Goal: Transaction & Acquisition: Purchase product/service

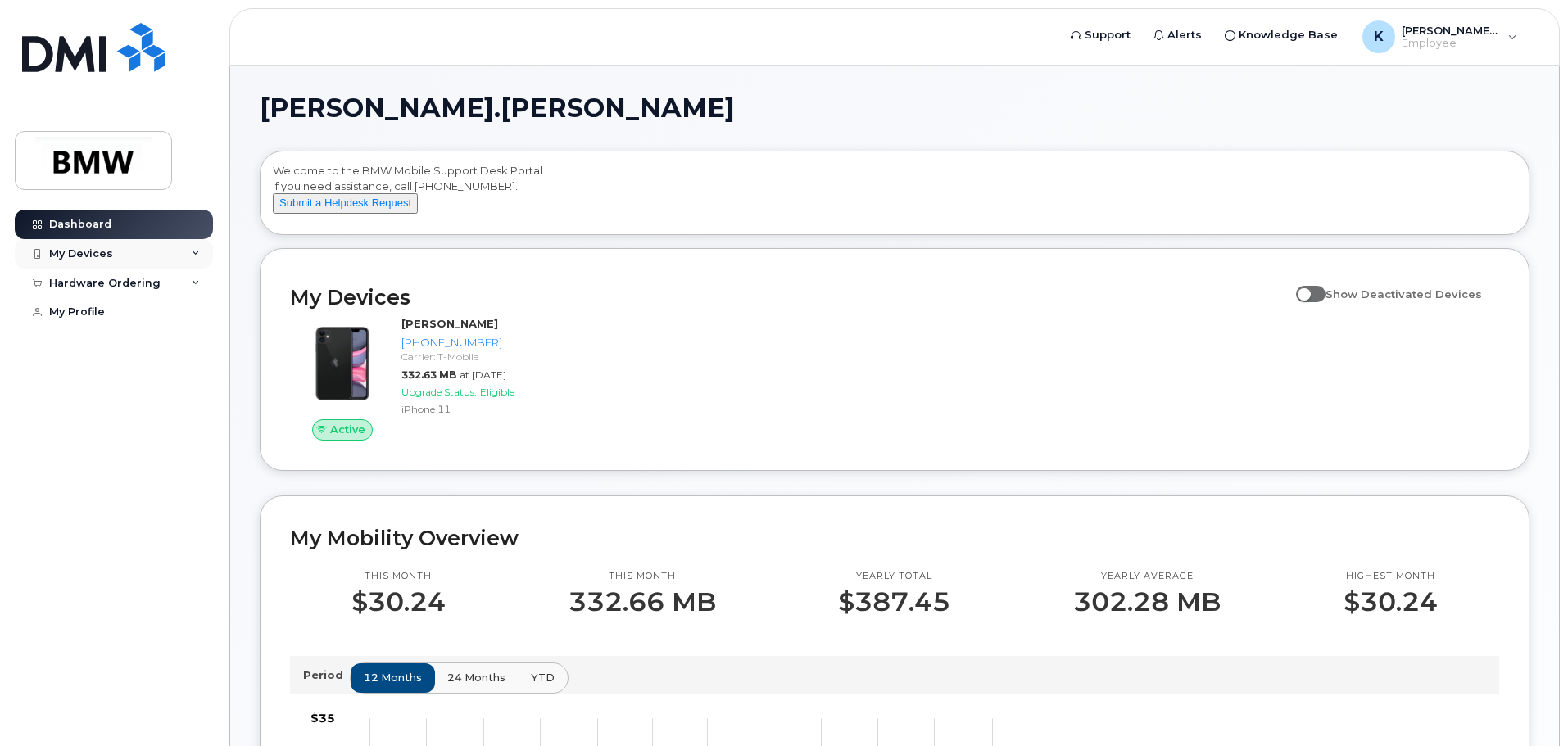
click at [97, 257] on div "My Devices" at bounding box center [82, 254] width 64 height 13
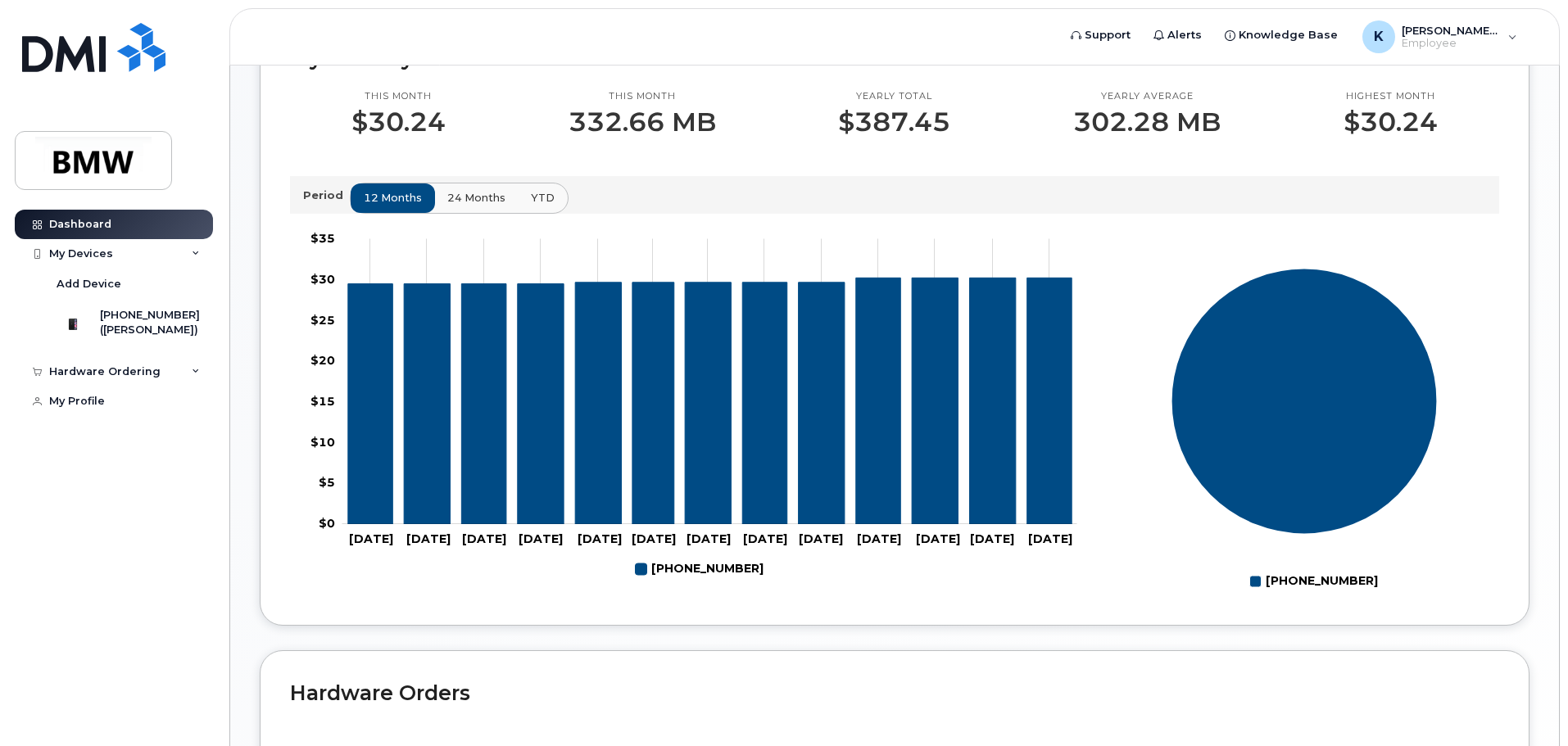
scroll to position [491, 0]
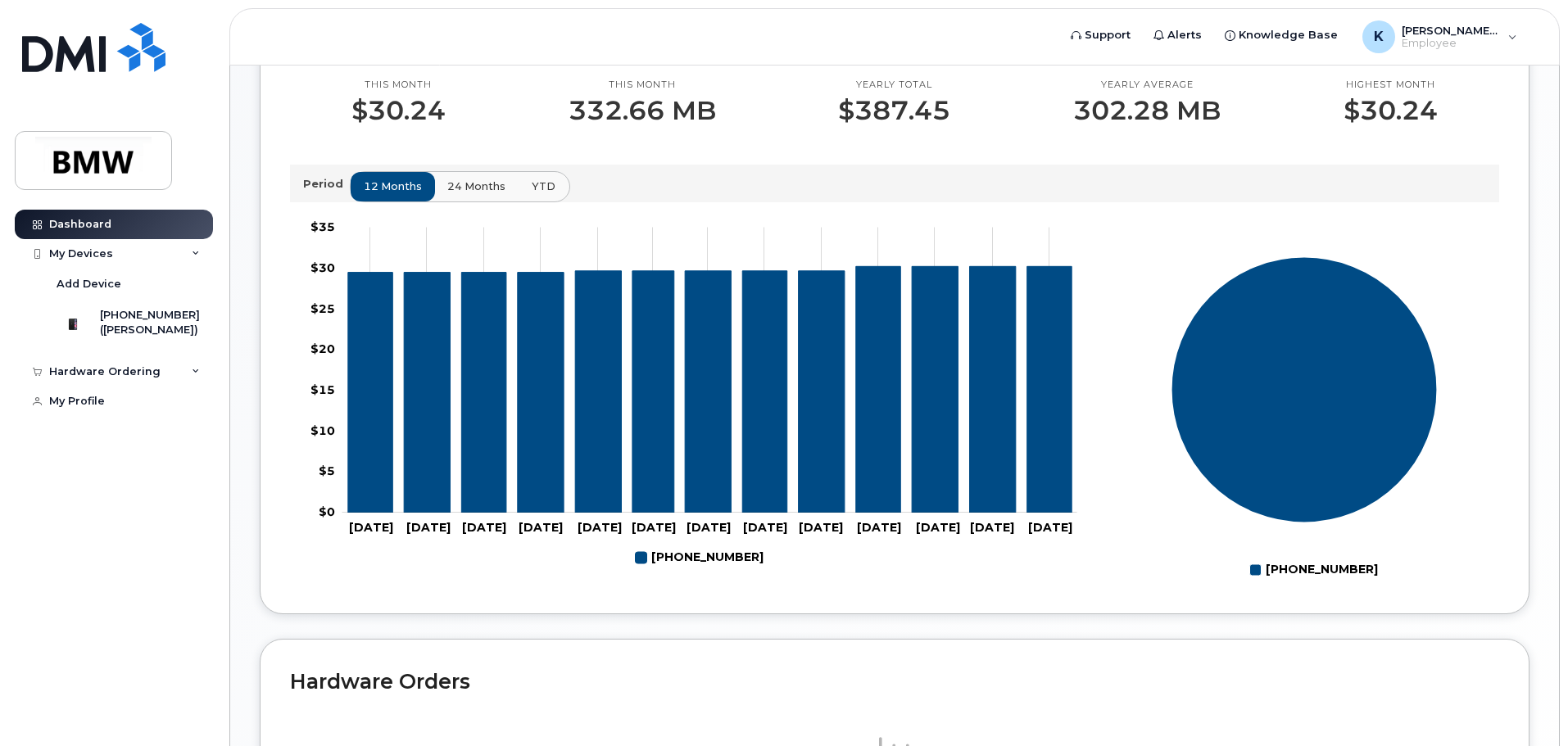
click at [535, 194] on span "YTD" at bounding box center [544, 186] width 24 height 16
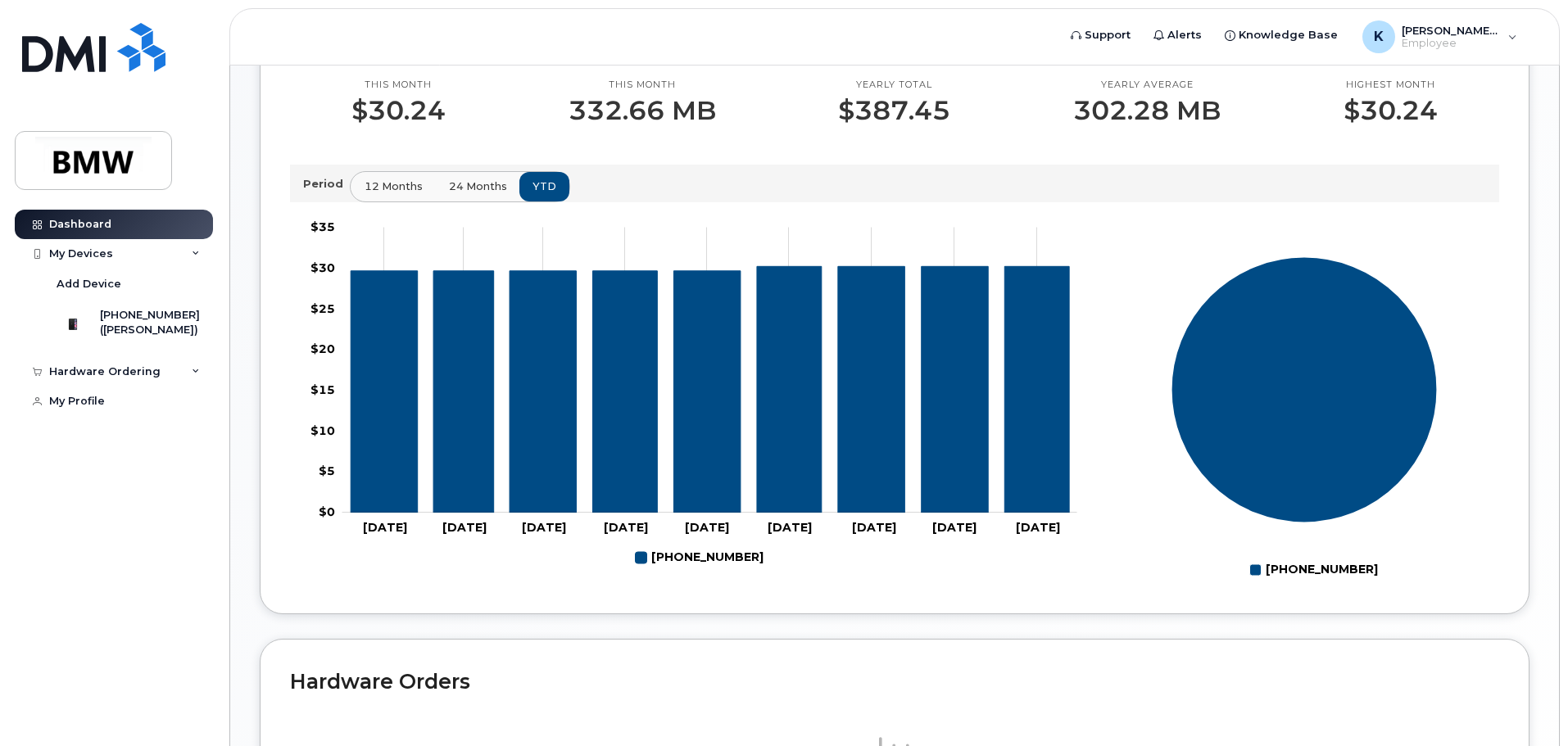
click at [381, 194] on span "12 months" at bounding box center [393, 186] width 58 height 16
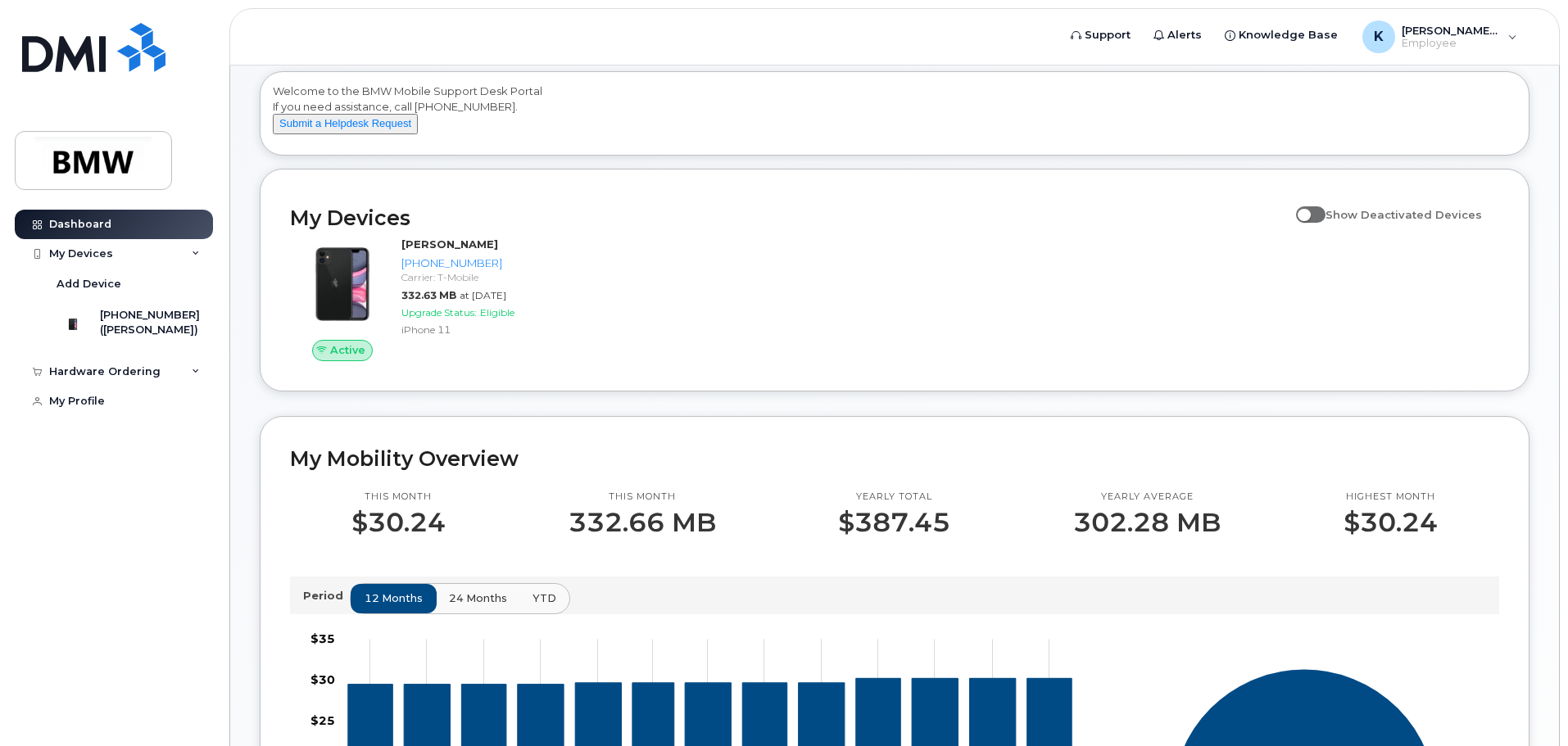
scroll to position [0, 0]
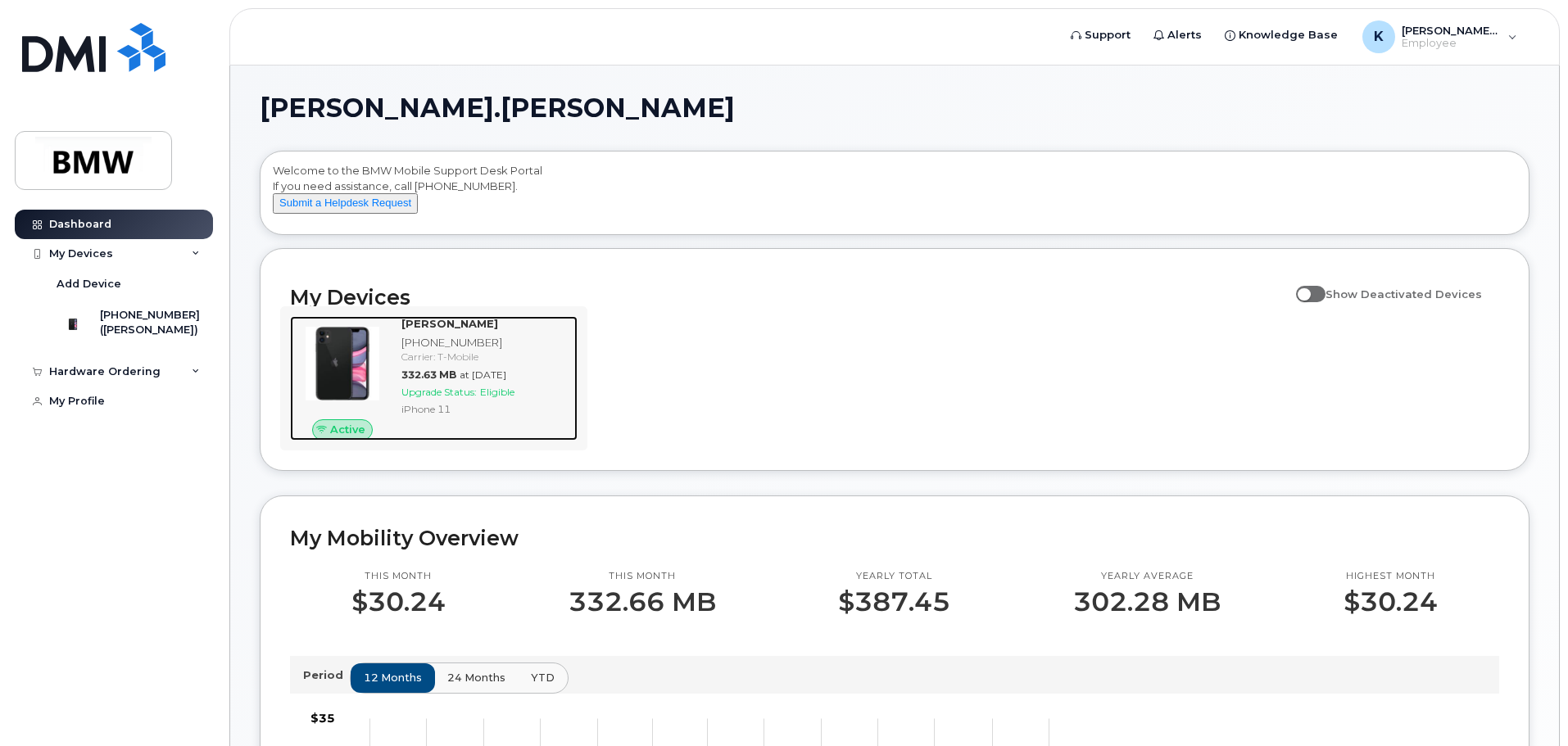
click at [550, 416] on div "iPhone 11" at bounding box center [486, 409] width 170 height 14
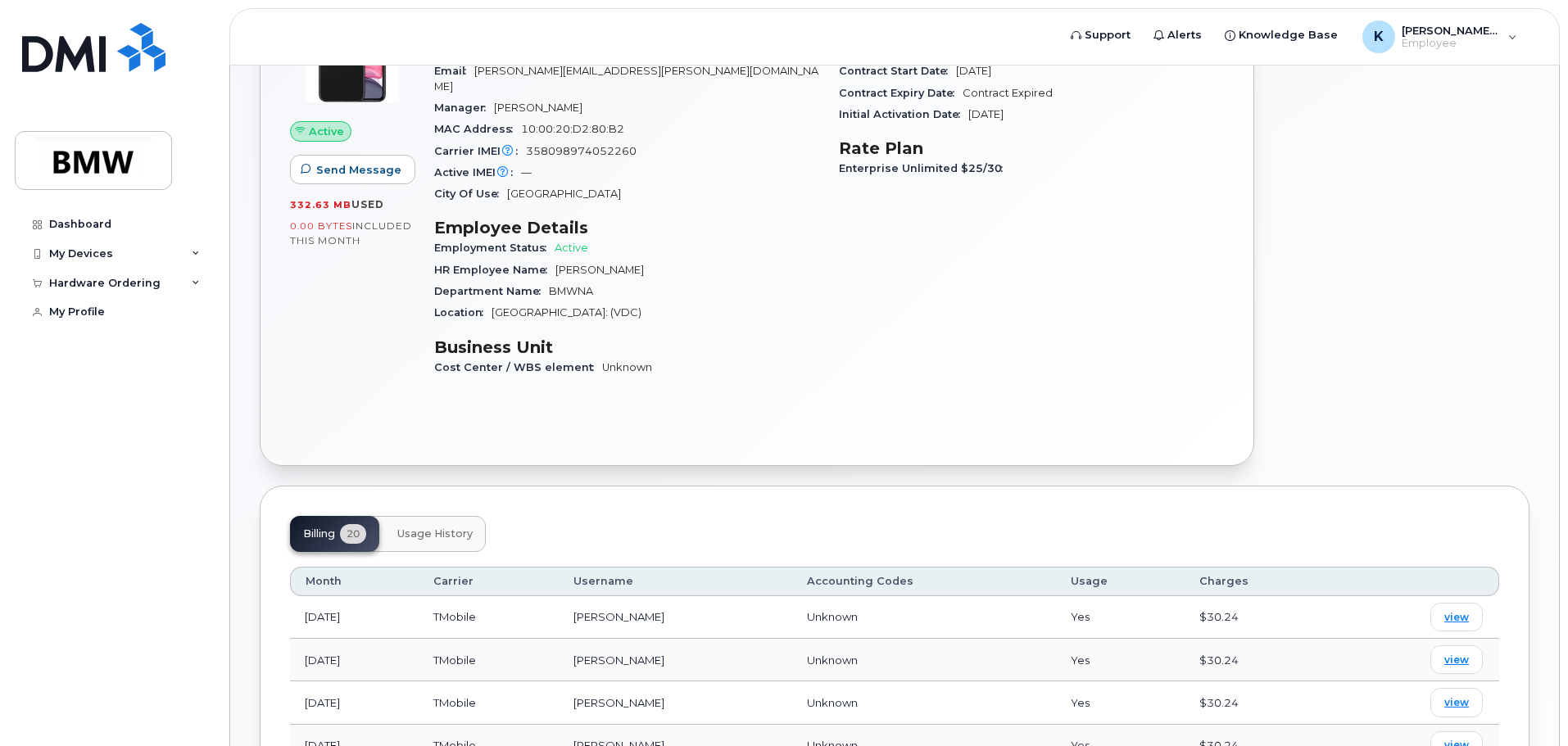
scroll to position [410, 0]
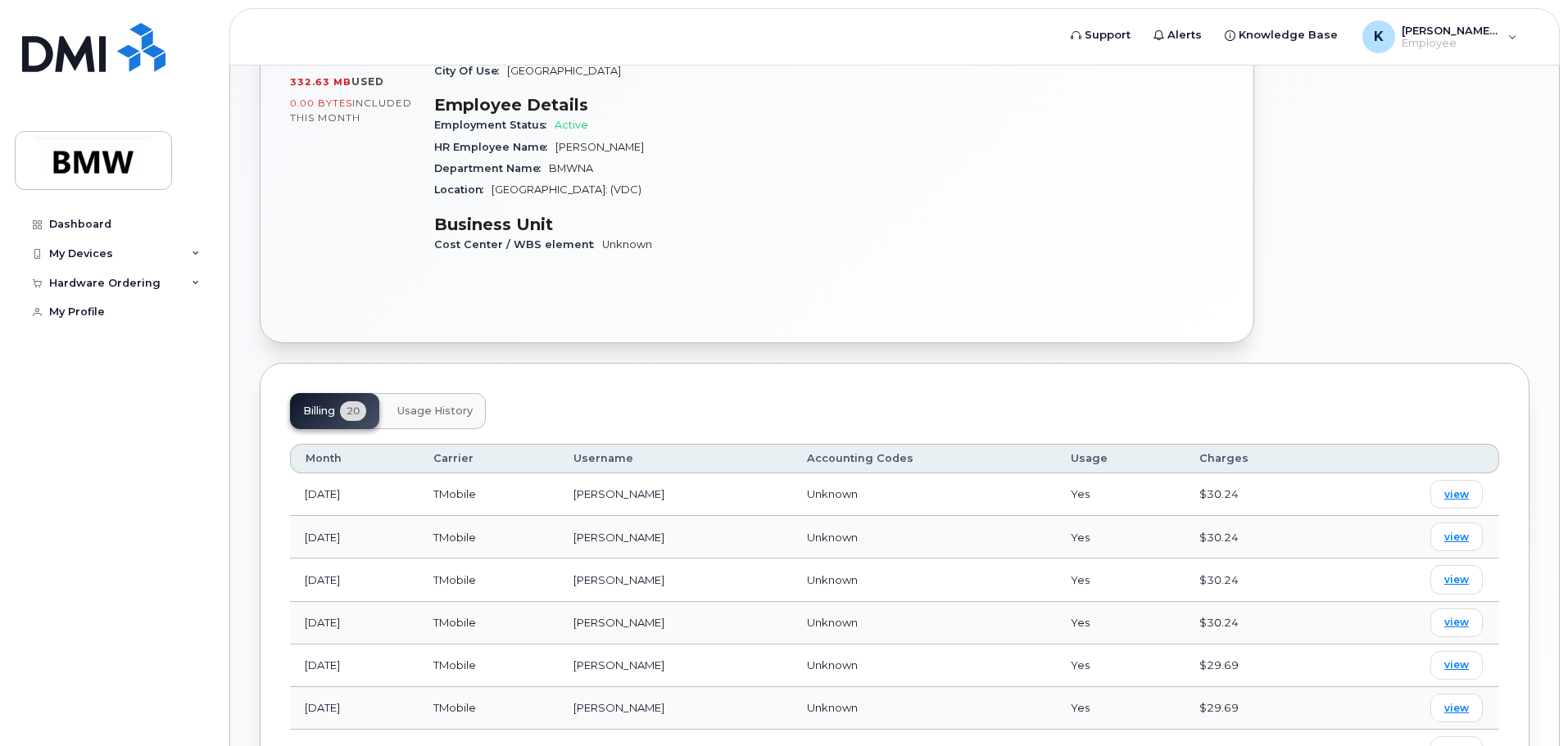
click at [422, 404] on span "Usage History" at bounding box center [435, 411] width 75 height 13
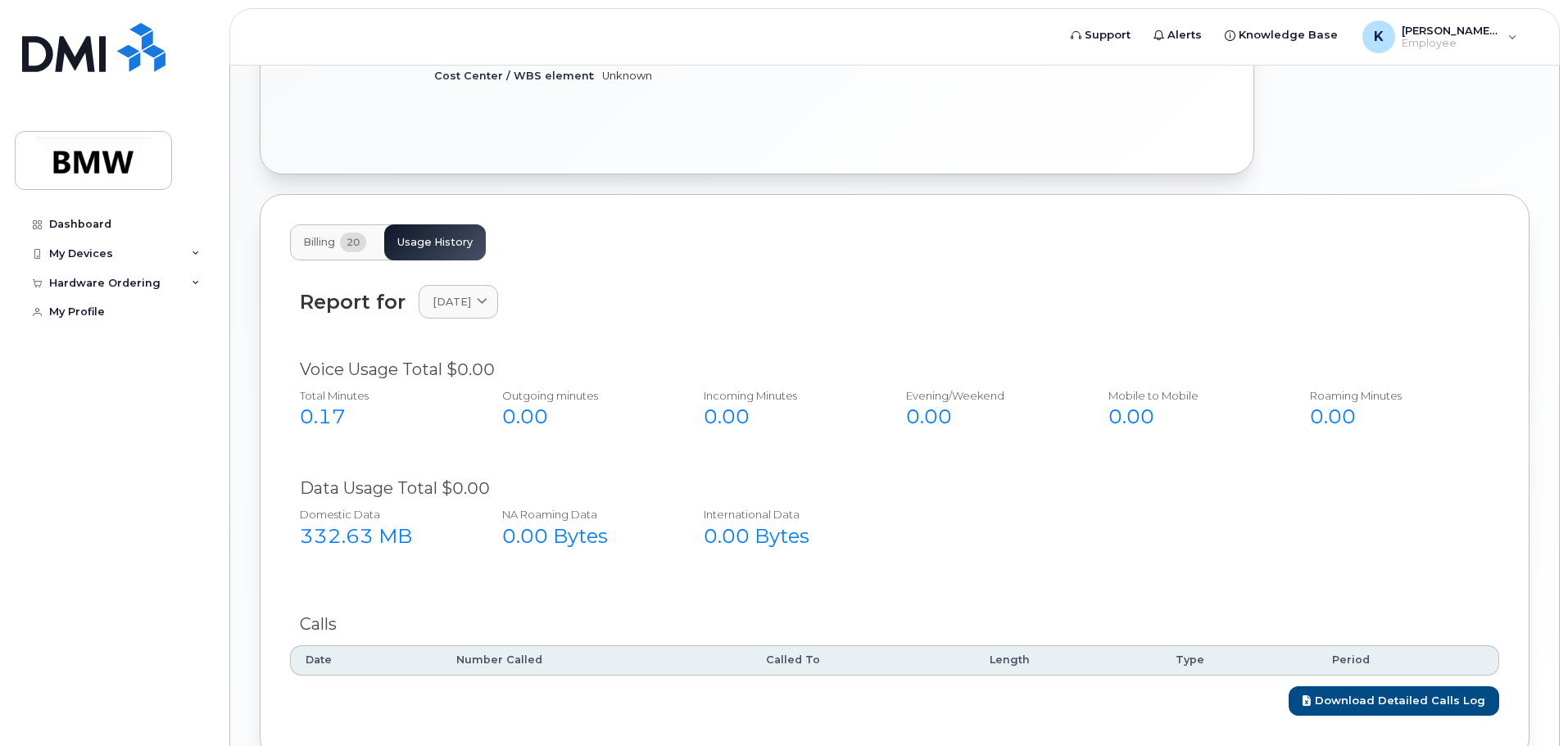
scroll to position [496, 0]
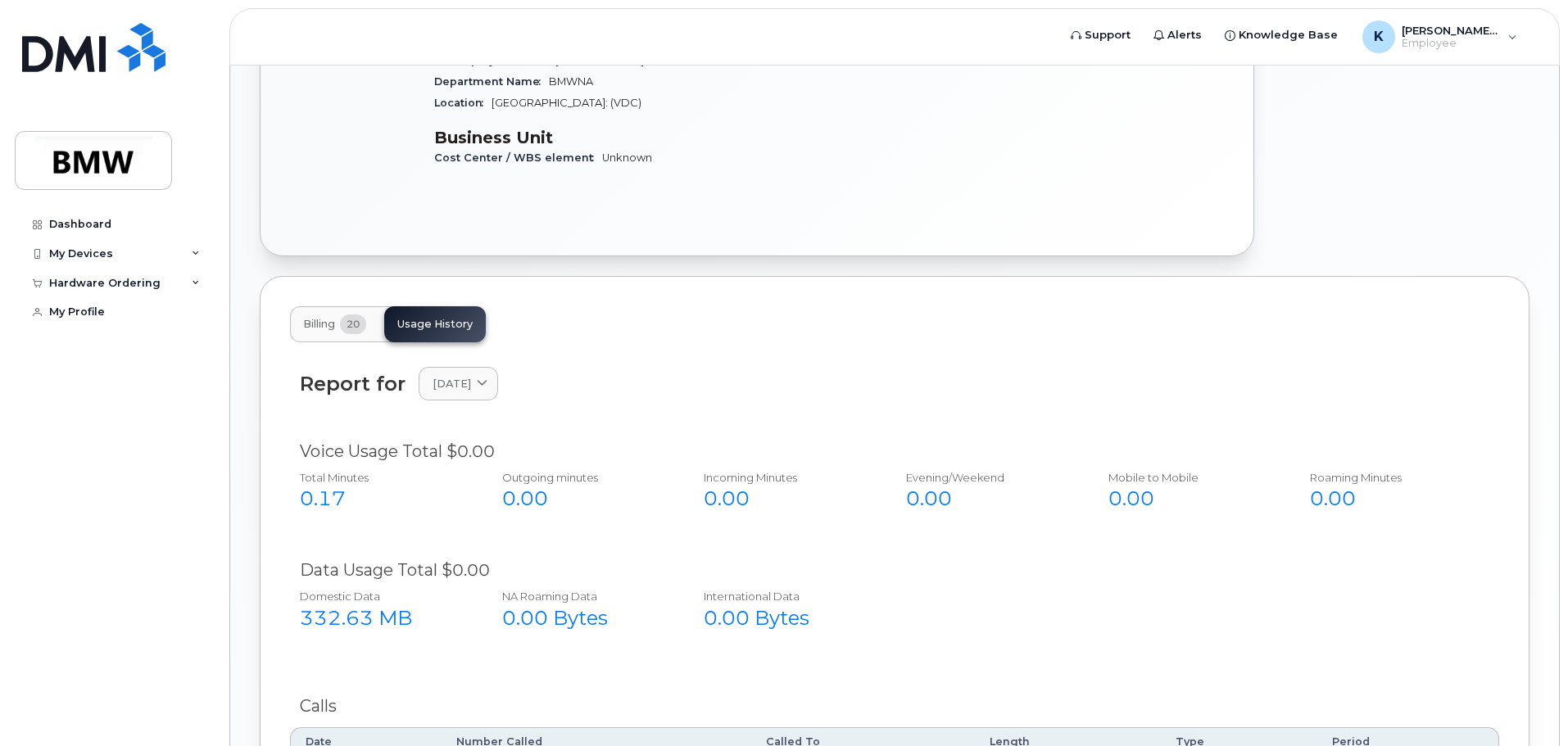
click at [313, 318] on span "Billing" at bounding box center [319, 324] width 32 height 13
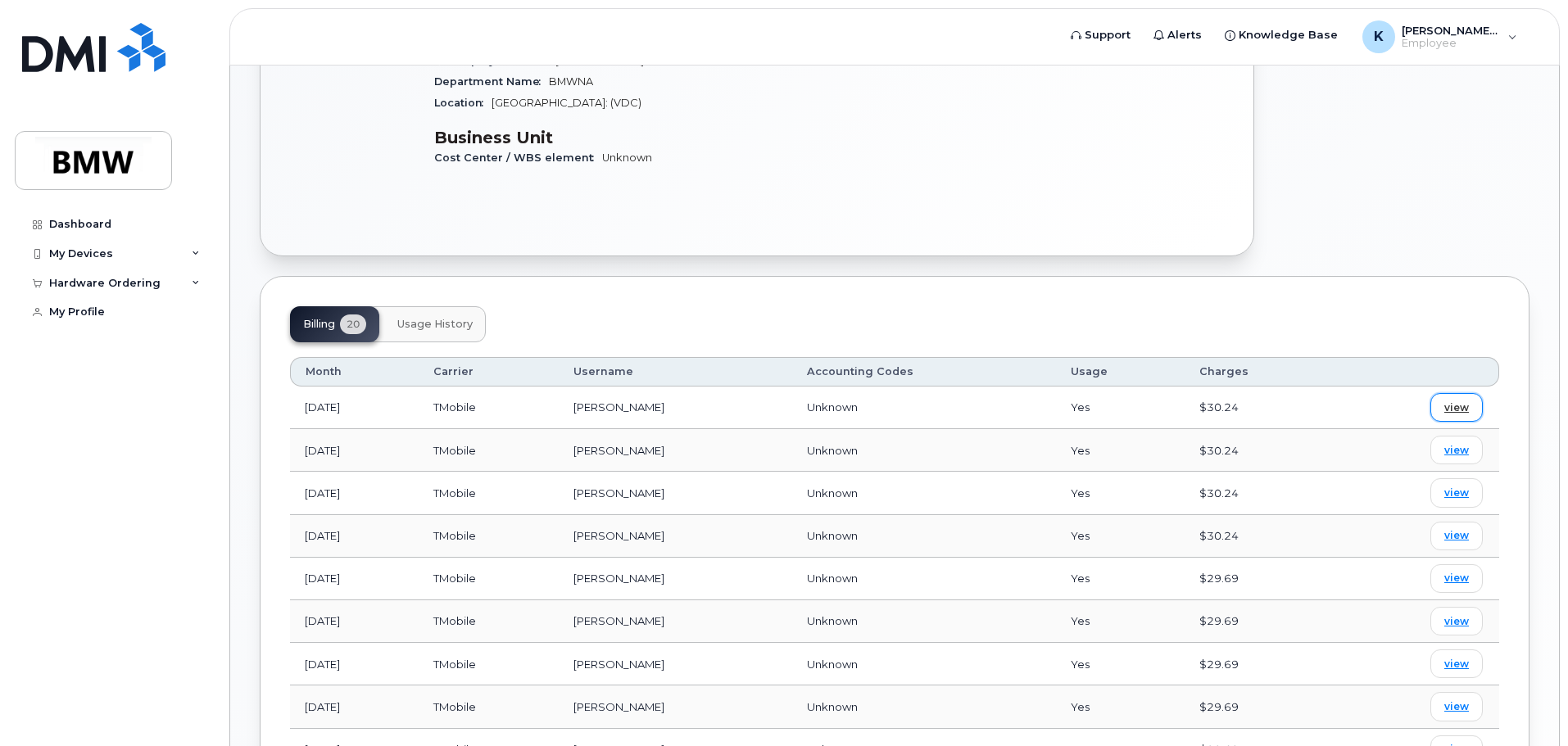
click at [1459, 400] on span "view" at bounding box center [1456, 408] width 25 height 15
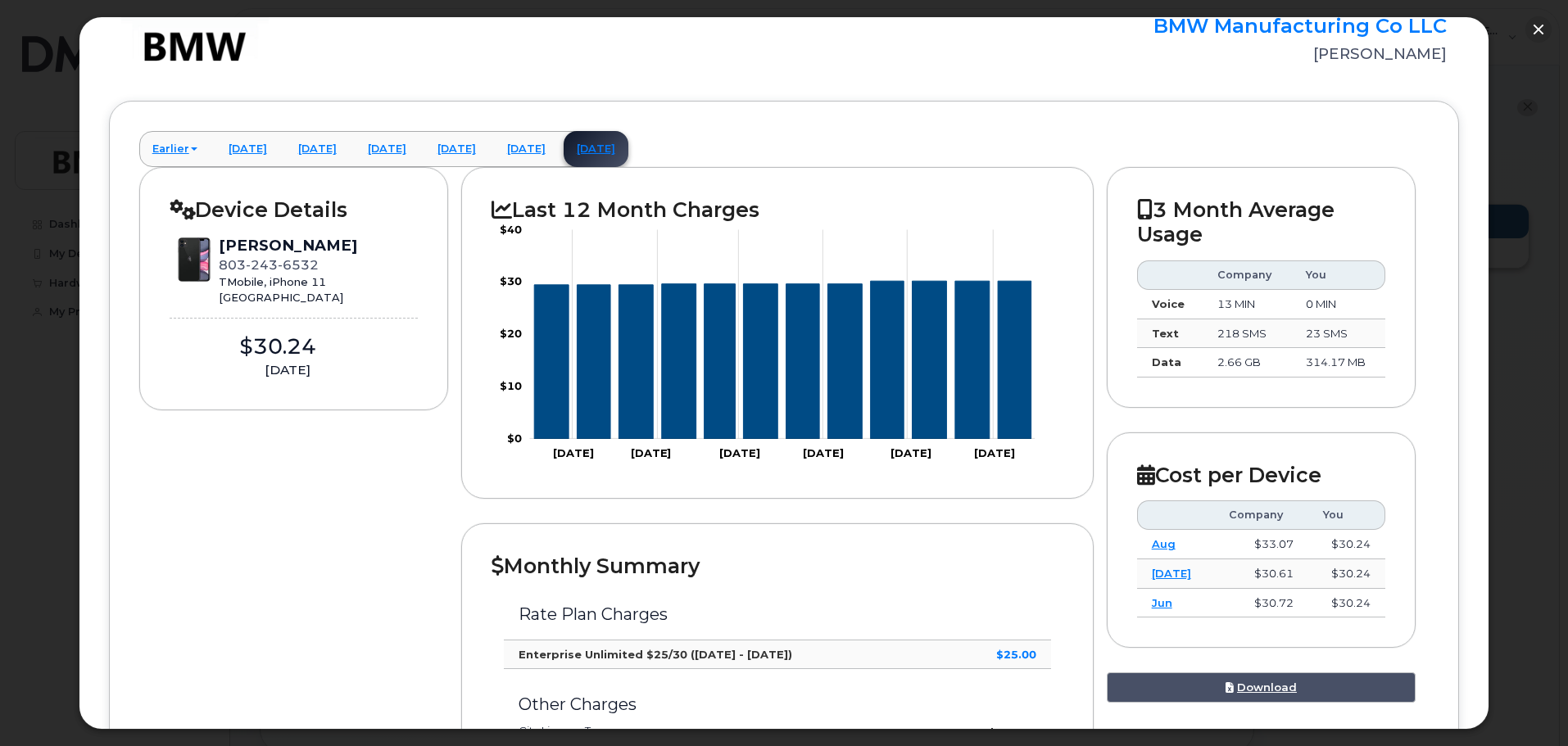
scroll to position [0, 0]
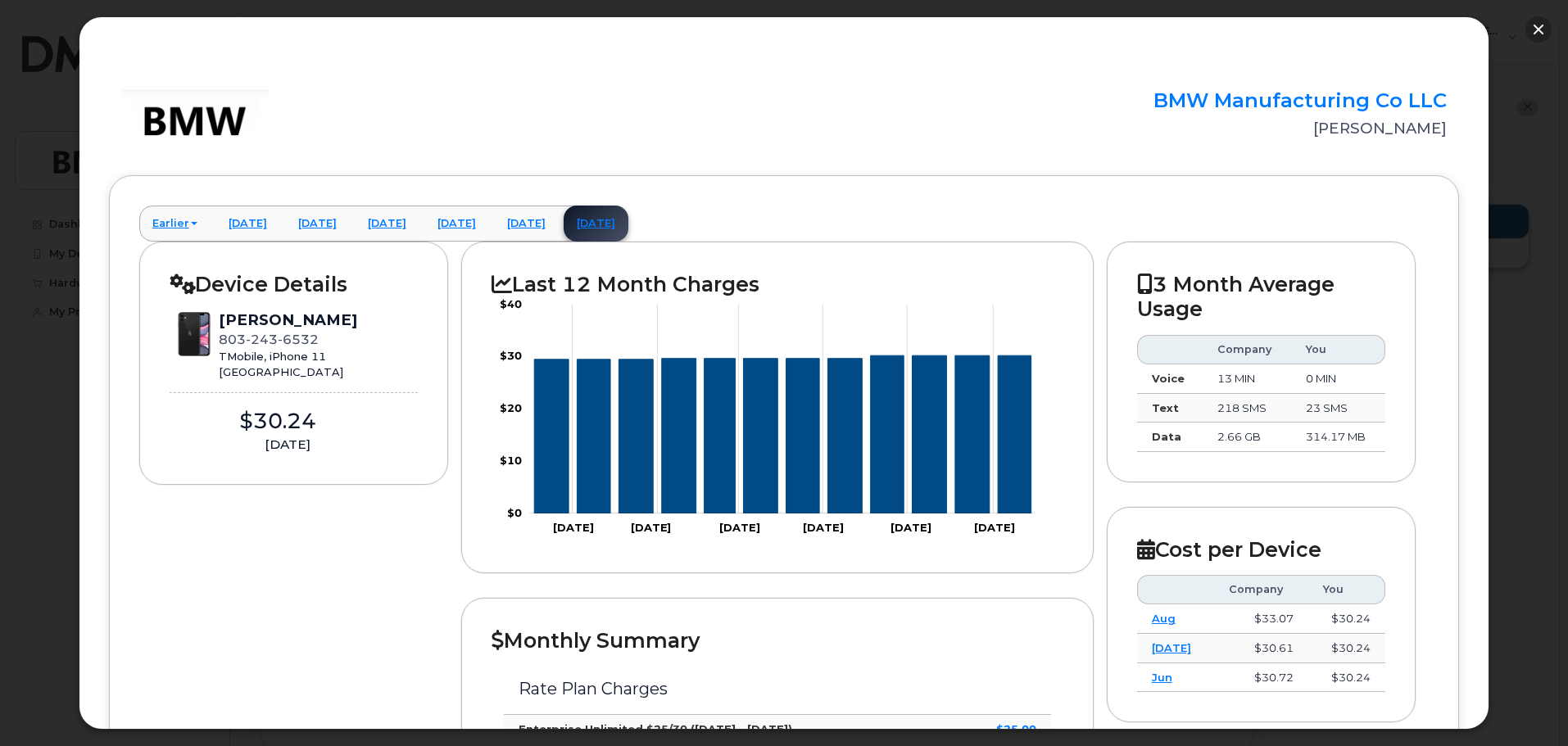
click at [1539, 29] on button "button" at bounding box center [1538, 29] width 27 height 27
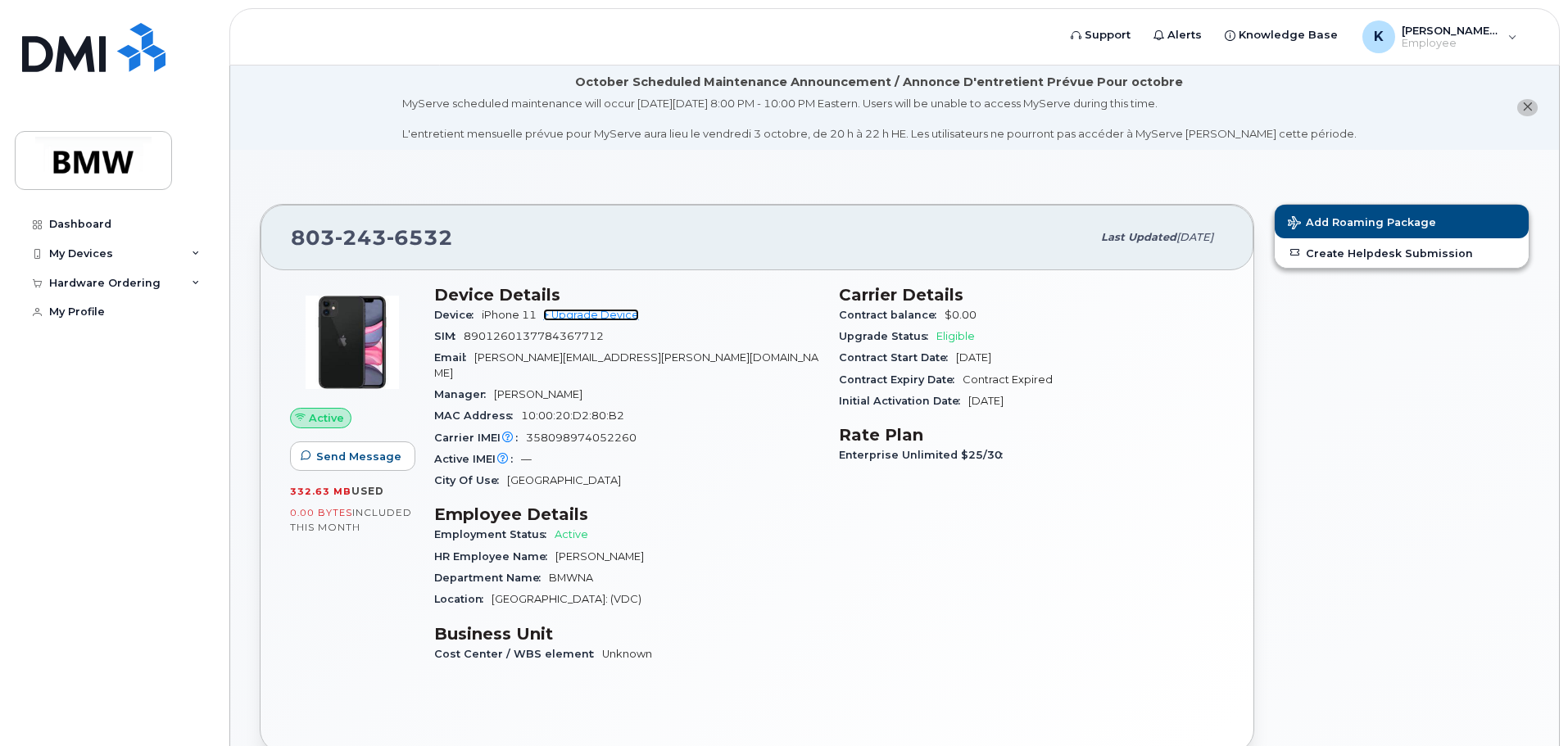
click at [624, 316] on link "+ Upgrade Device" at bounding box center [591, 314] width 96 height 12
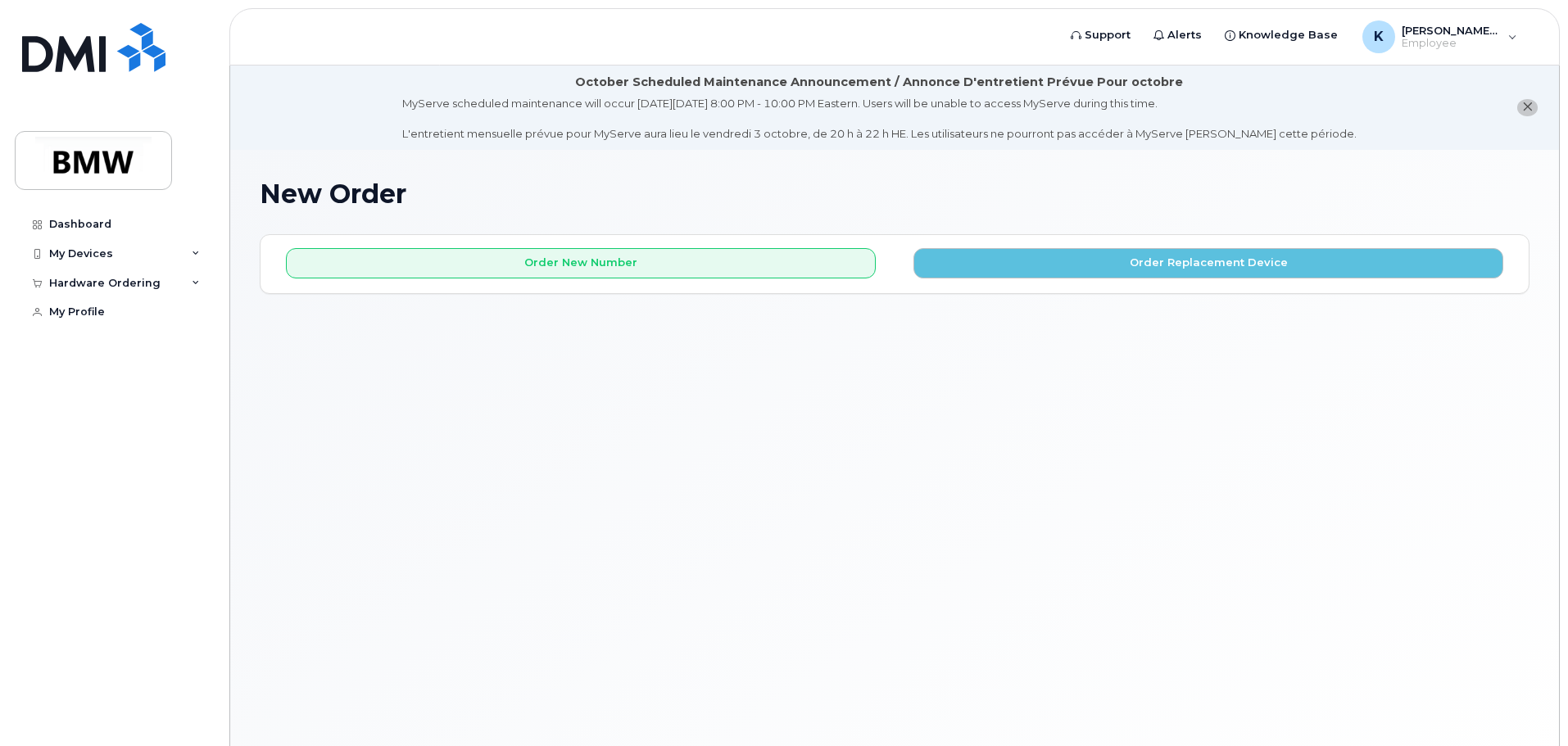
click at [1529, 104] on icon "close notification" at bounding box center [1528, 107] width 11 height 11
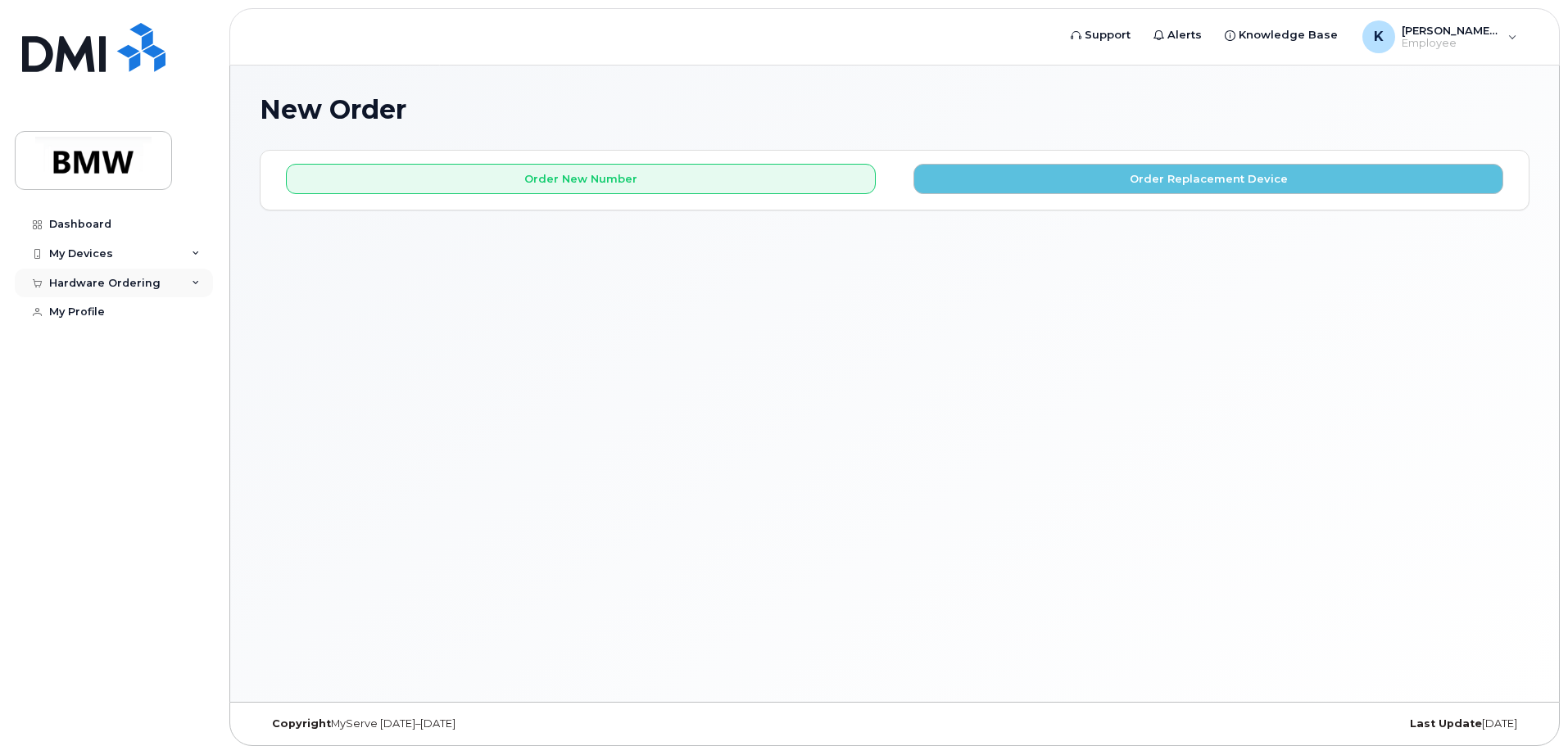
click at [183, 286] on div "Hardware Ordering" at bounding box center [114, 283] width 198 height 29
click at [118, 253] on div "My Devices" at bounding box center [114, 254] width 198 height 29
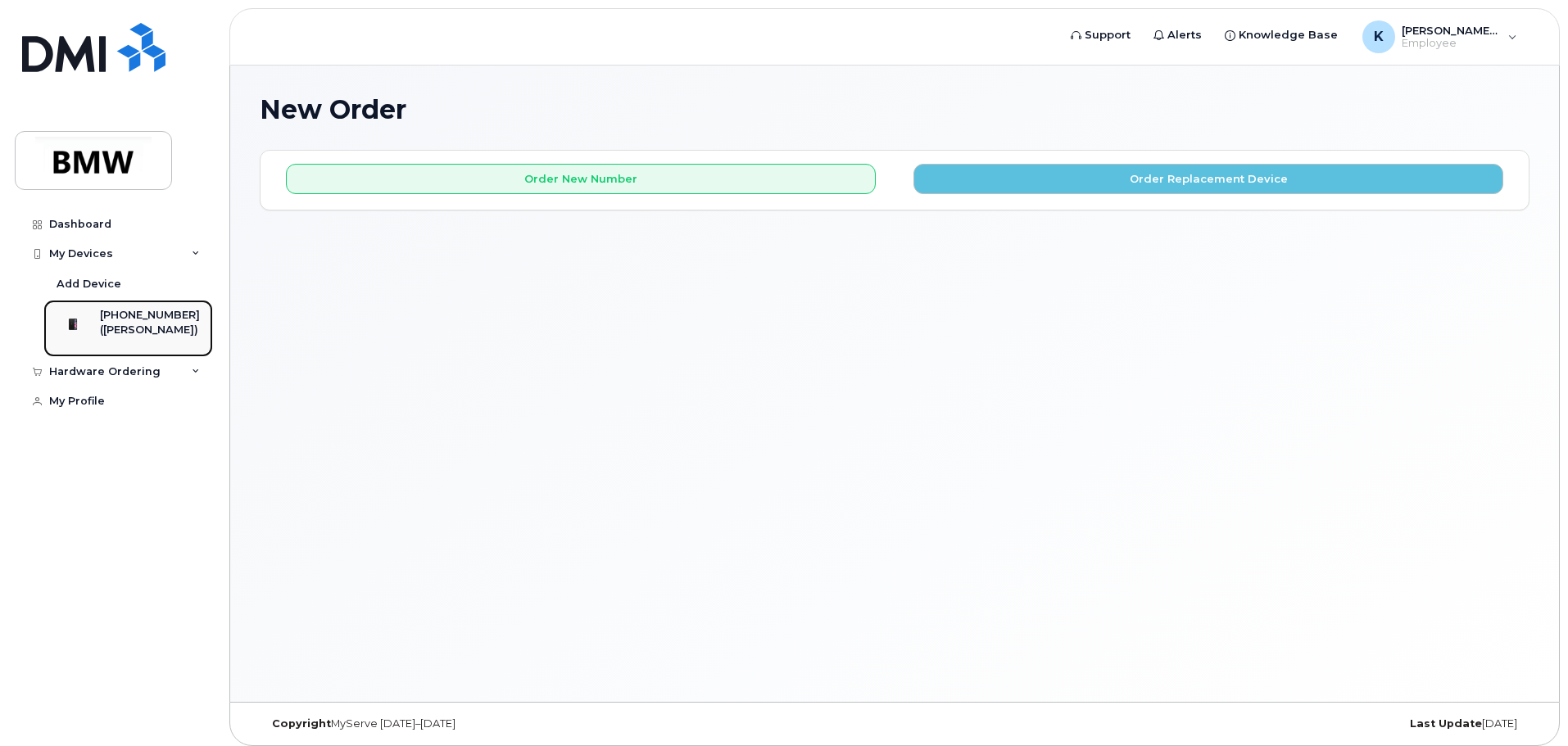
click at [94, 322] on div at bounding box center [72, 324] width 42 height 33
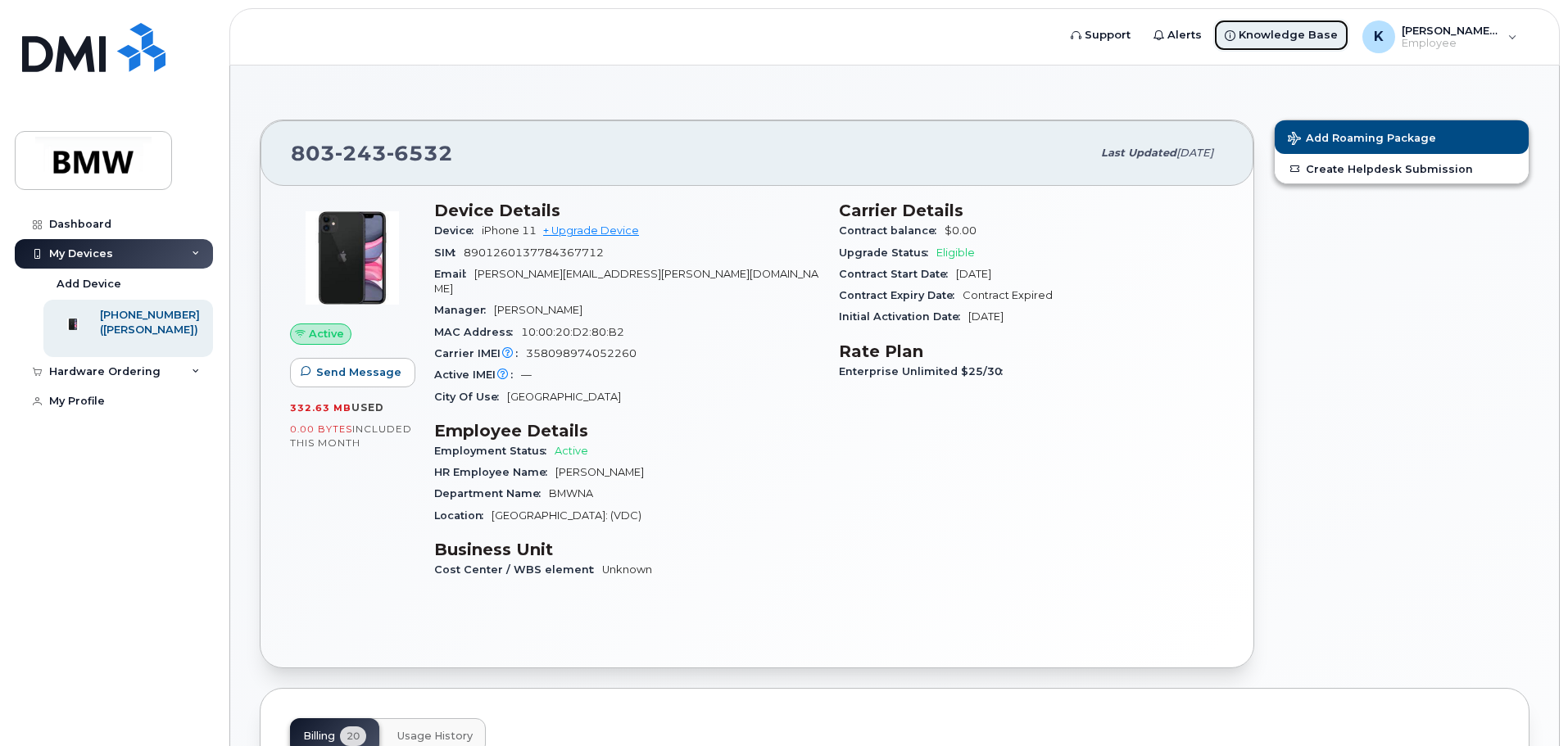
click at [1318, 40] on span "Knowledge Base" at bounding box center [1288, 35] width 99 height 16
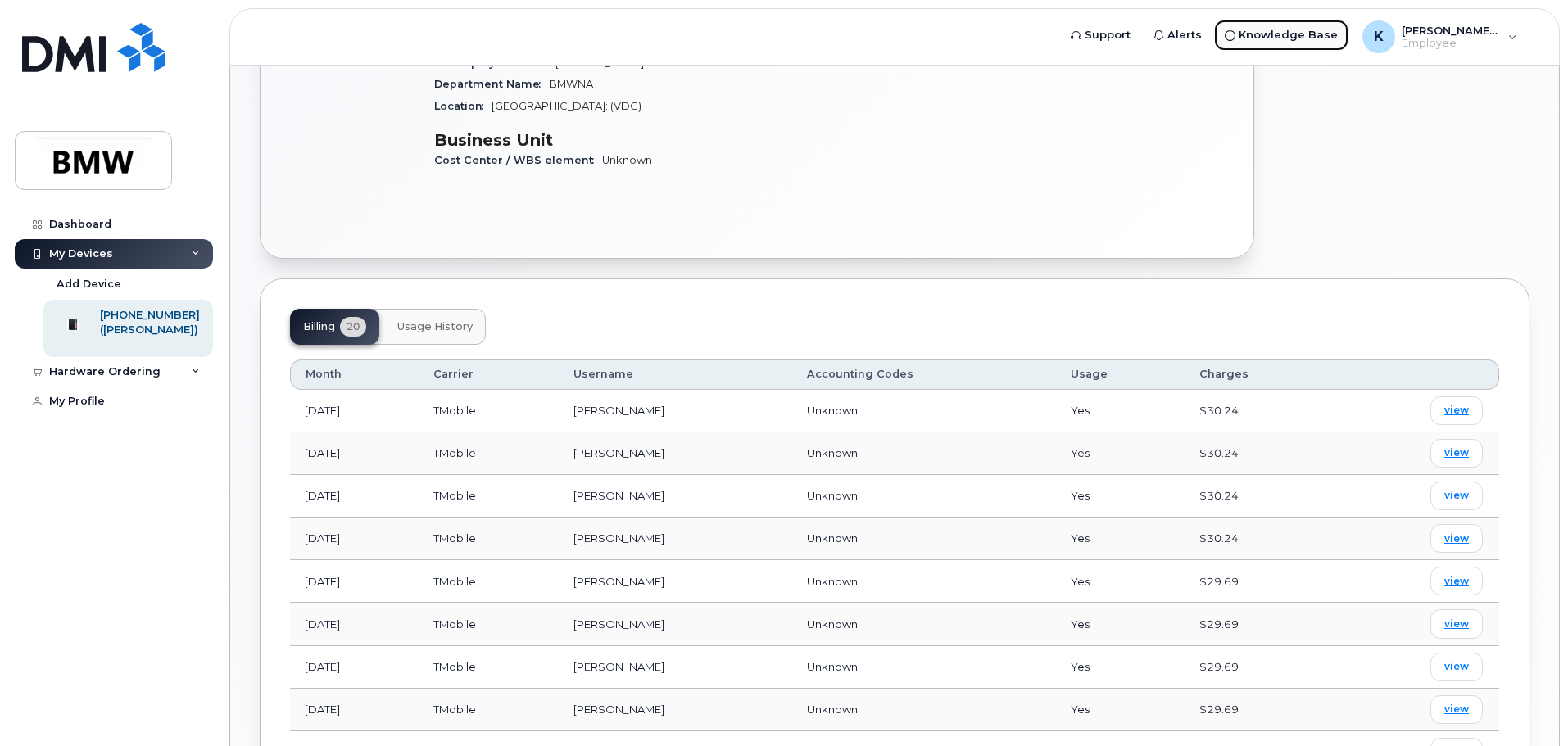
scroll to position [491, 0]
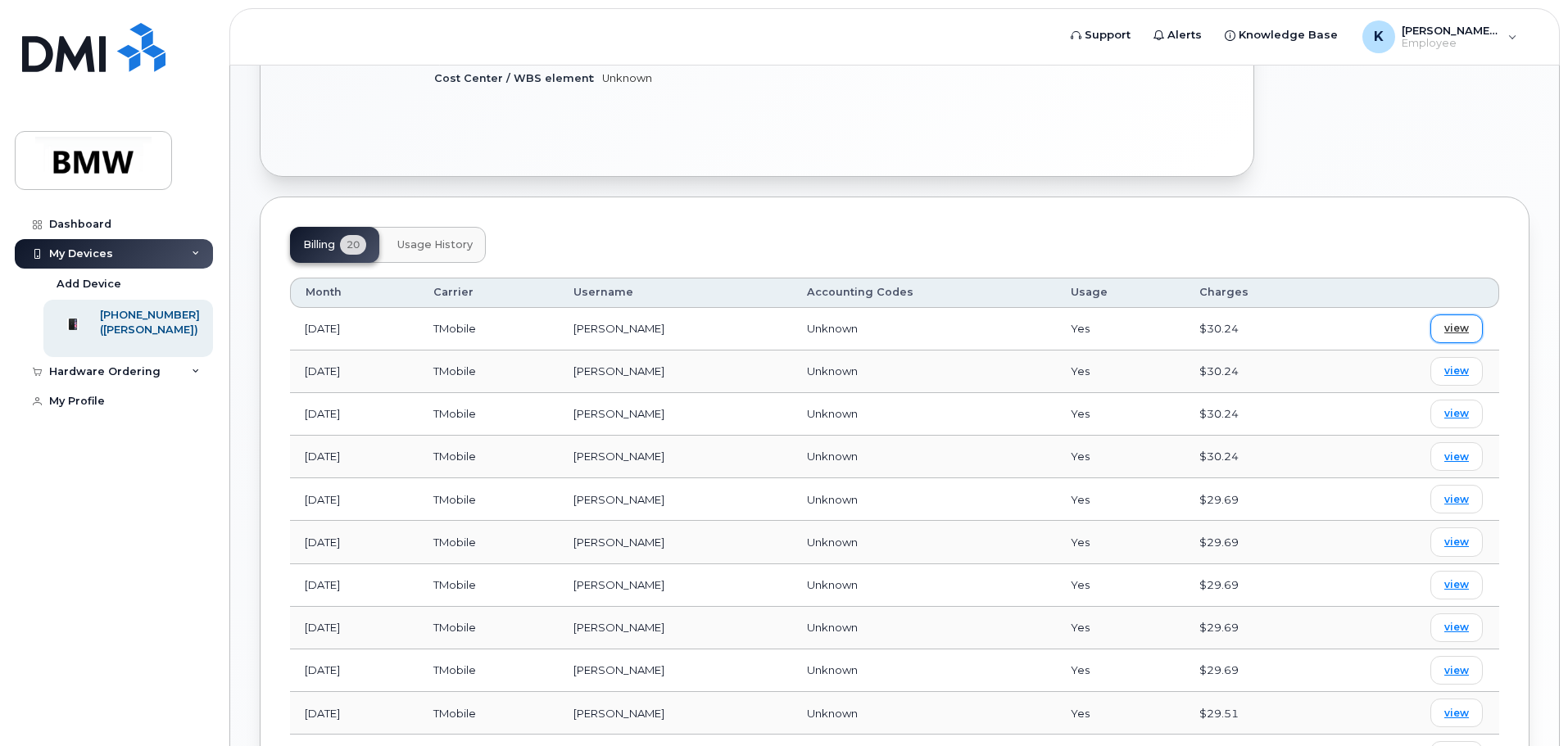
click at [1469, 320] on link "view" at bounding box center [1456, 328] width 52 height 28
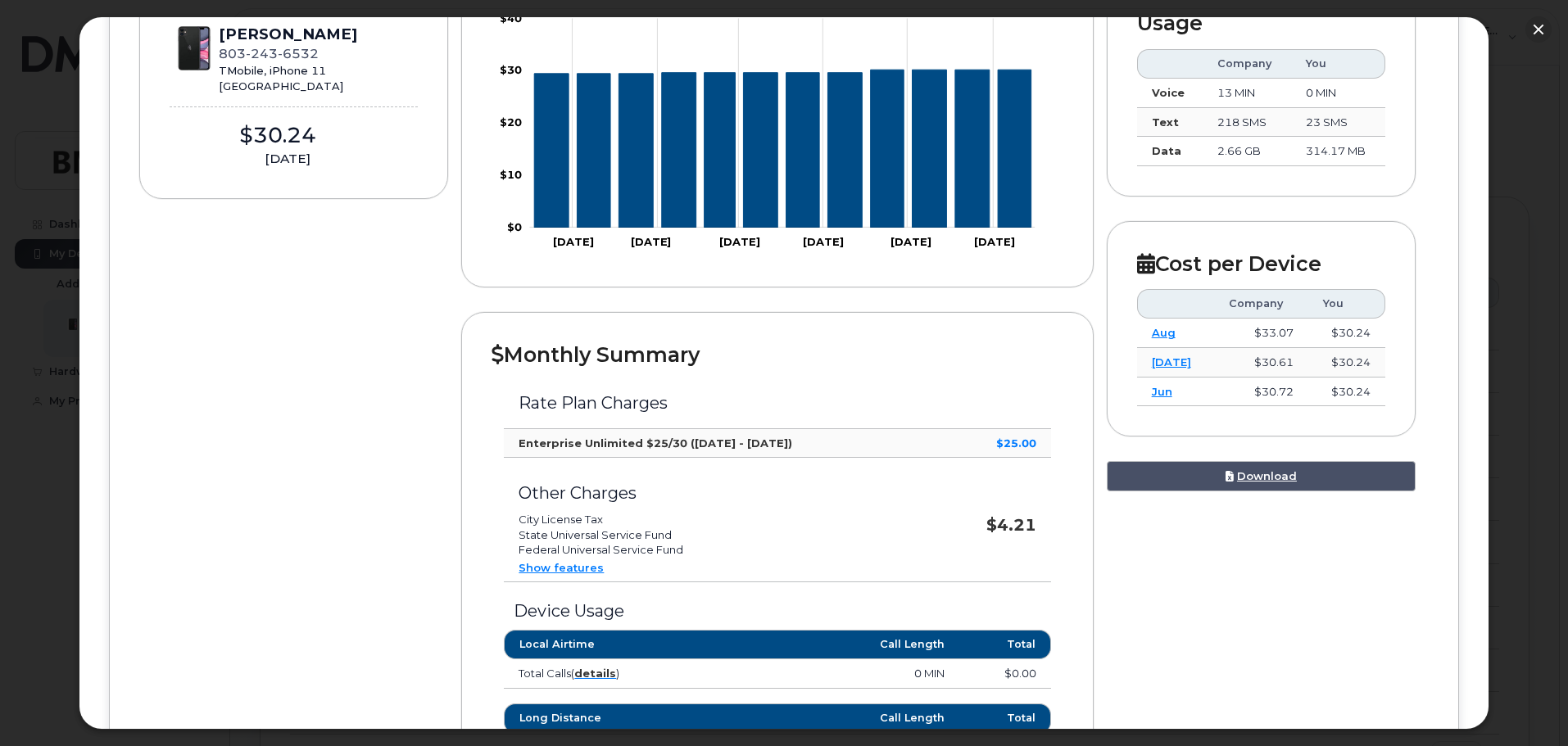
scroll to position [327, 0]
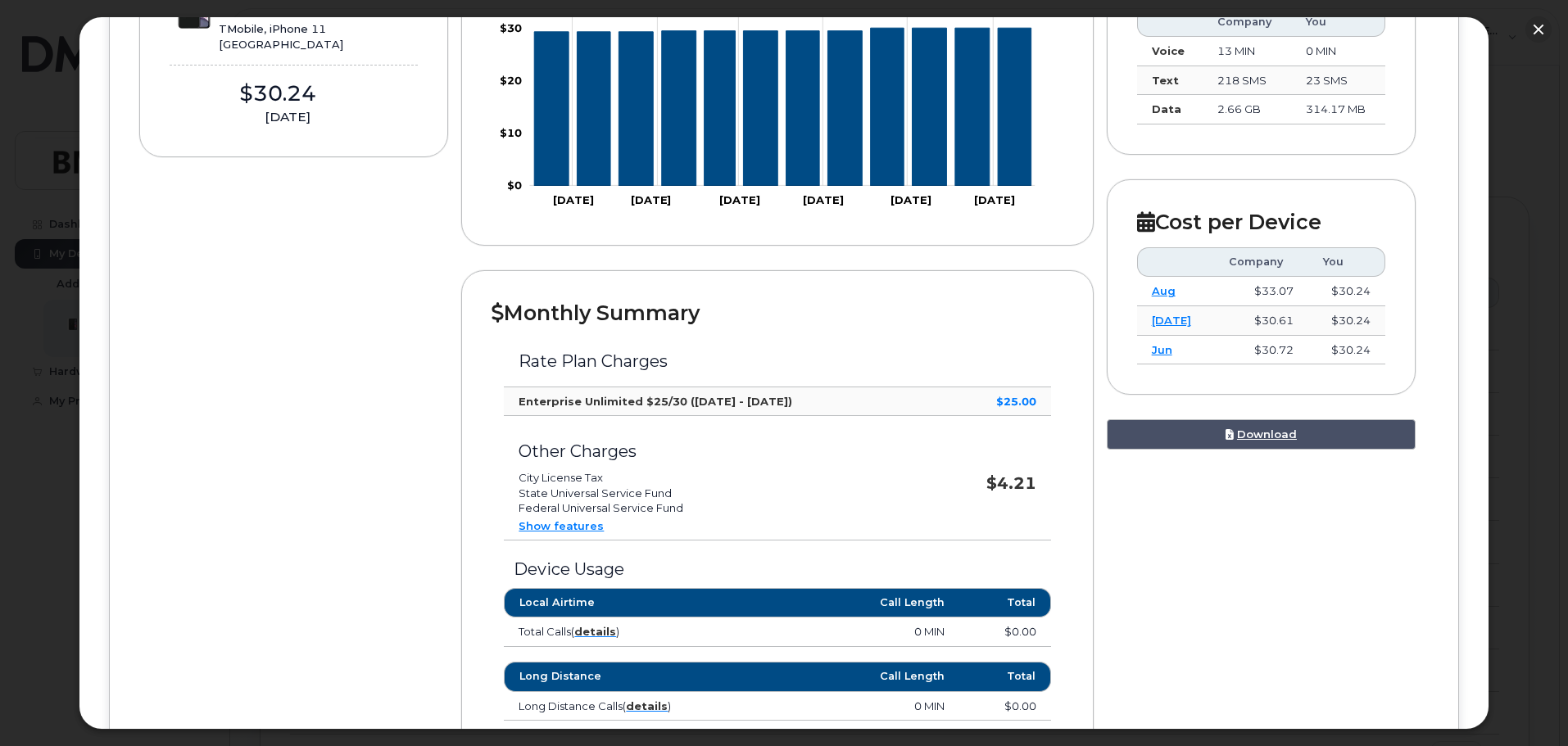
click at [533, 528] on link "Show features" at bounding box center [561, 525] width 85 height 13
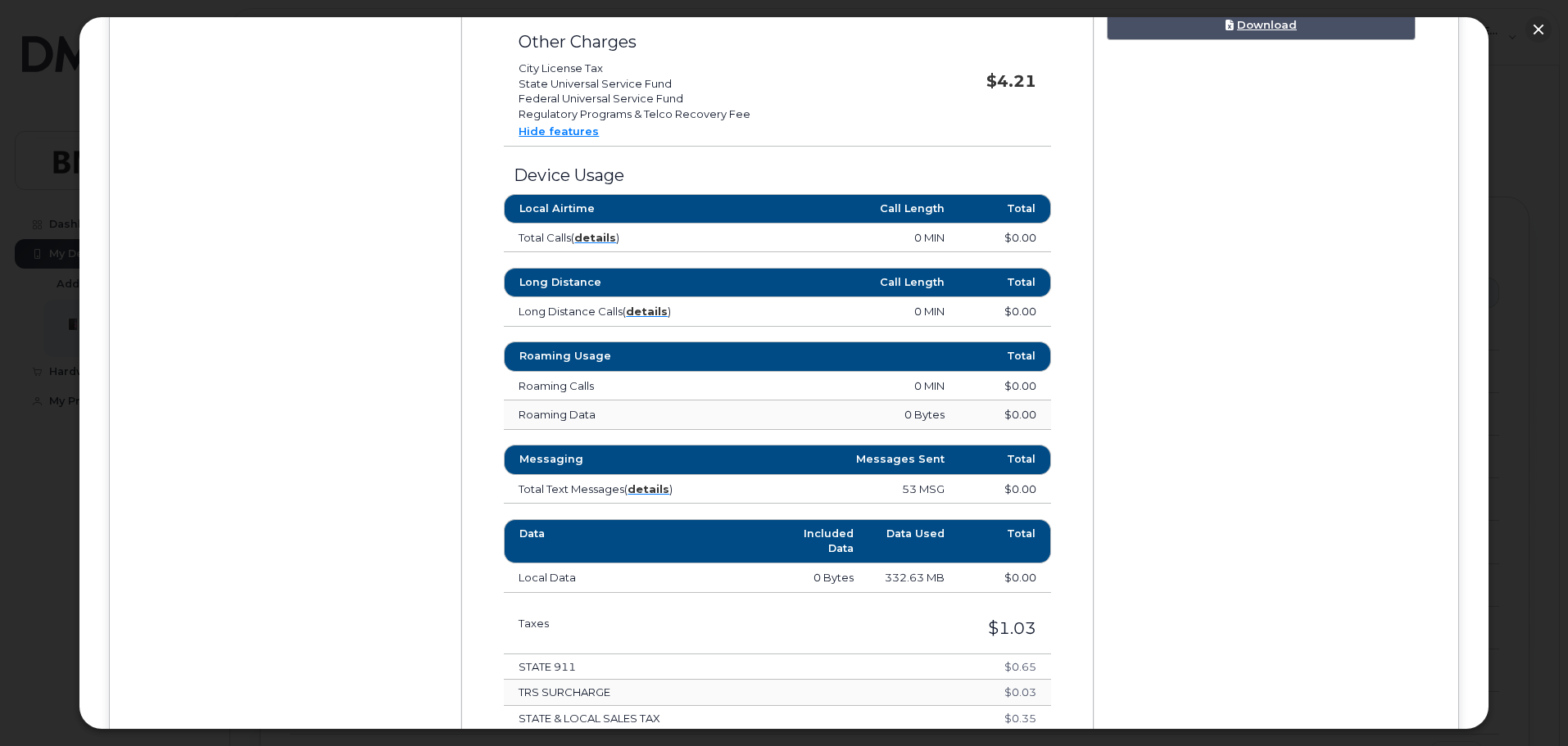
scroll to position [655, 0]
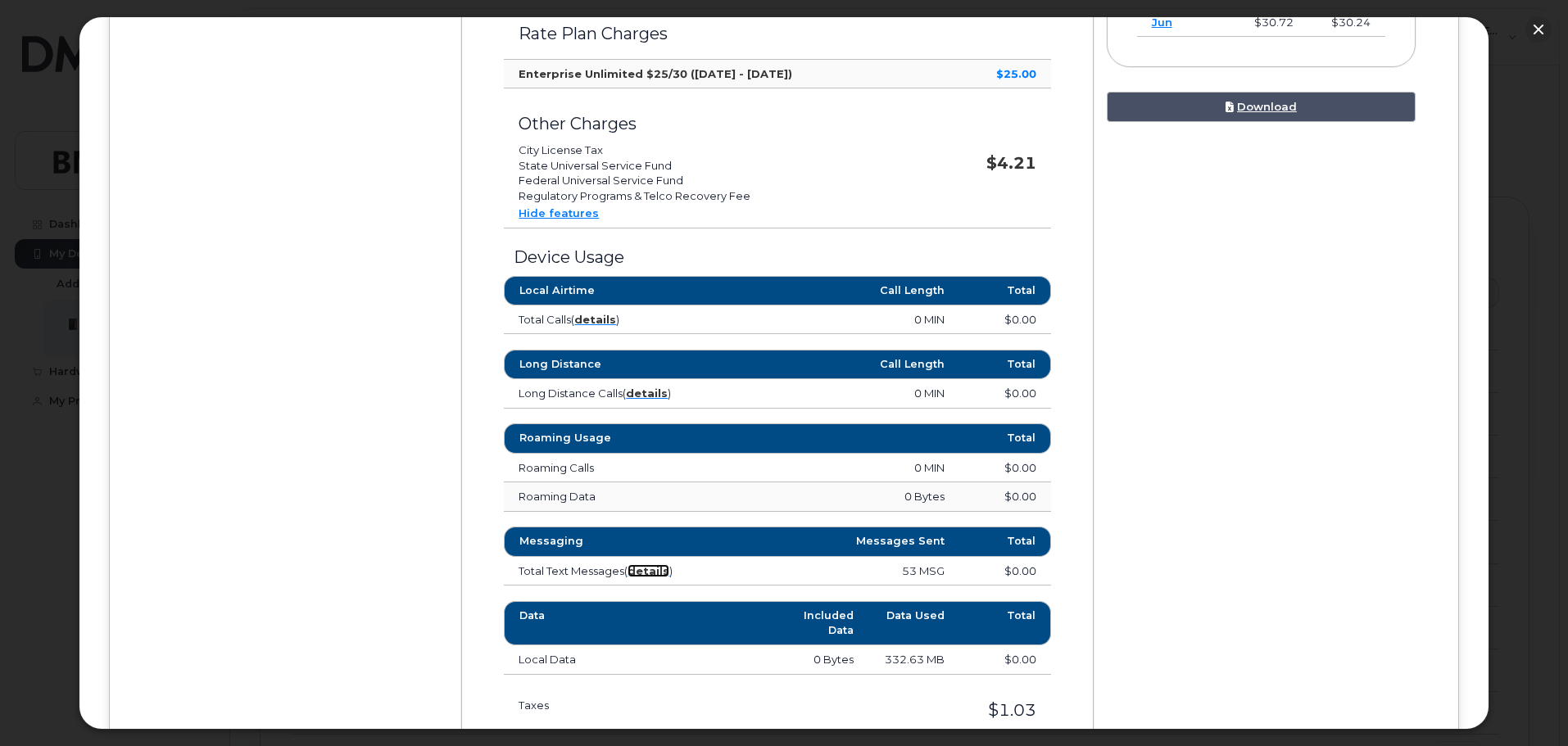
click at [658, 574] on strong "details" at bounding box center [648, 571] width 42 height 13
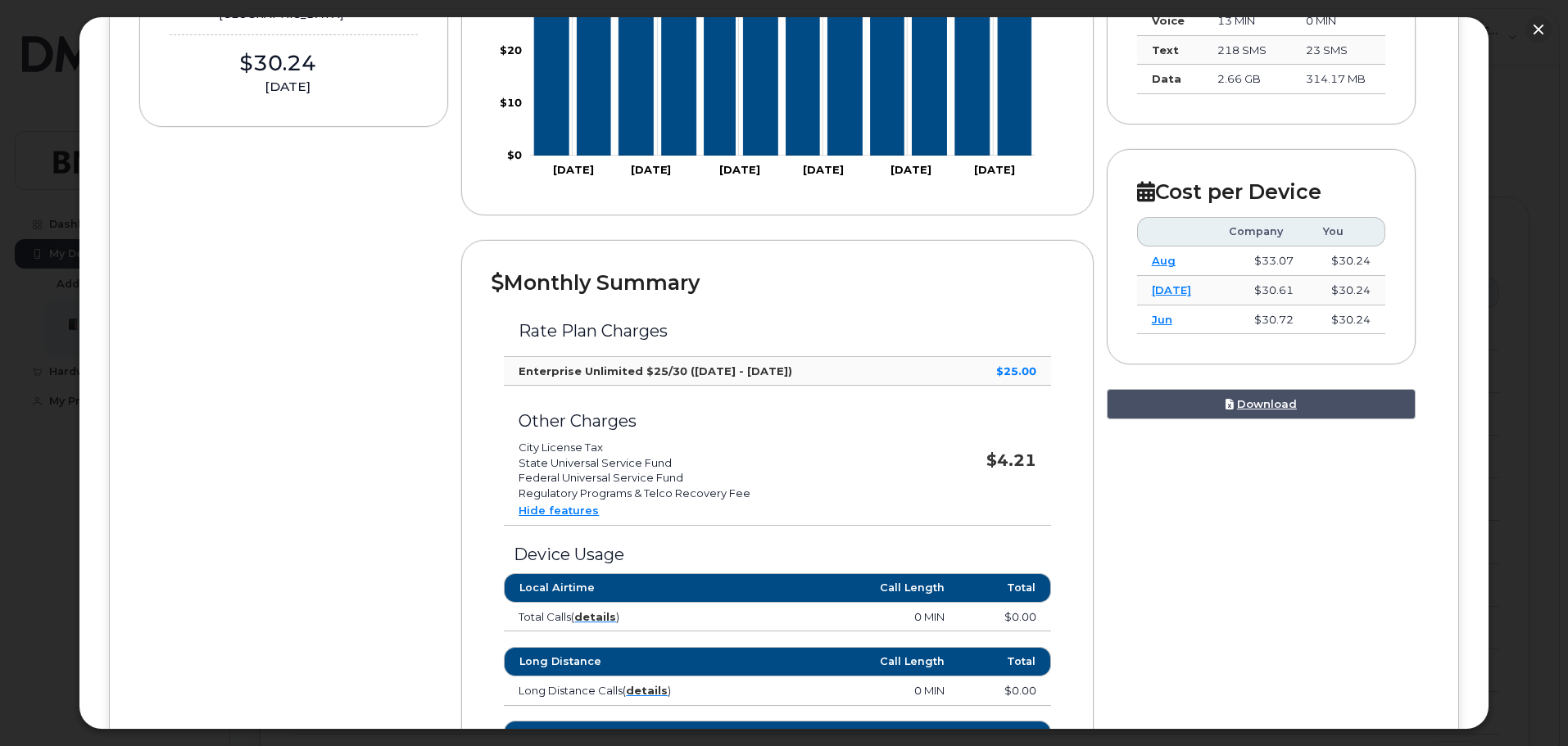
scroll to position [0, 0]
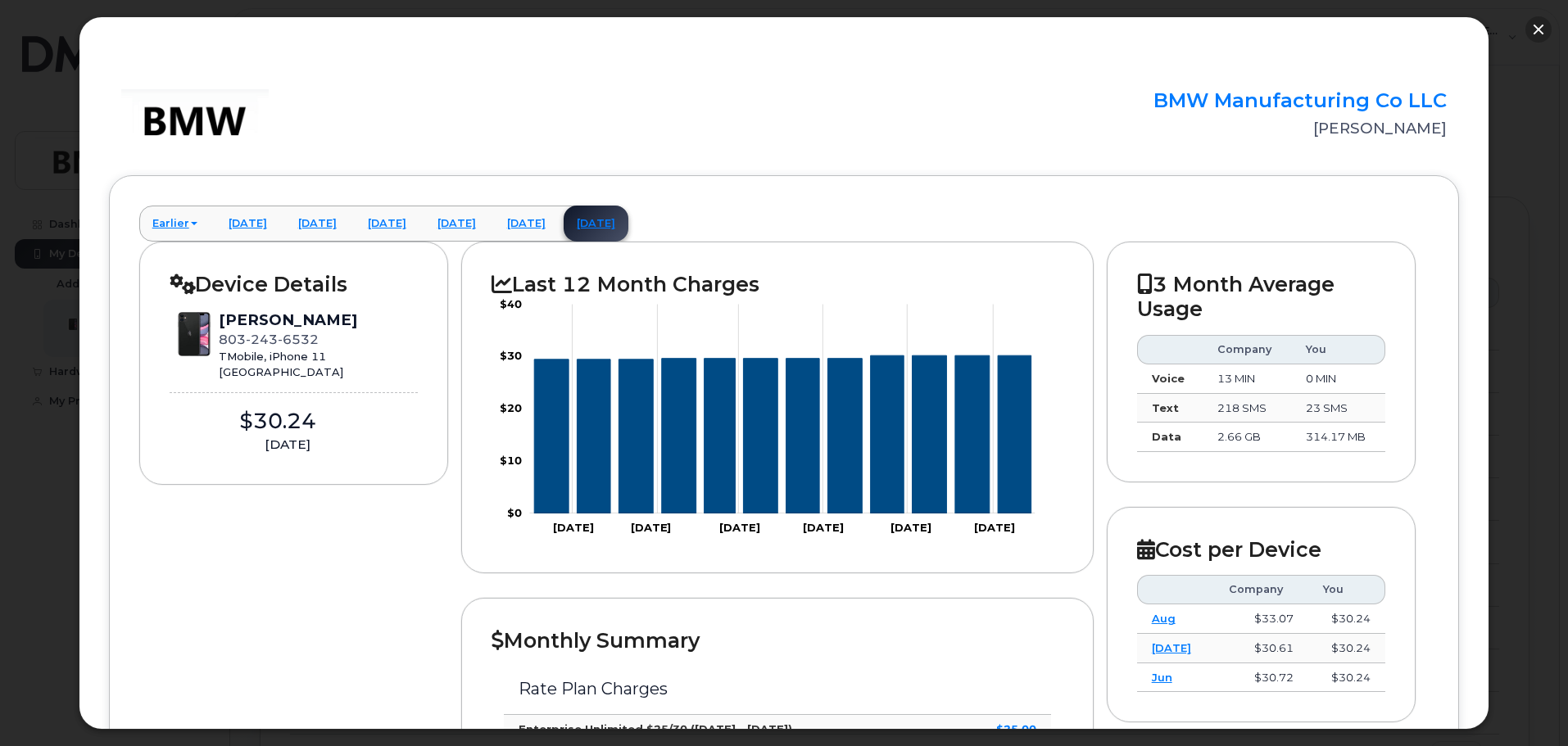
click at [1540, 27] on button "button" at bounding box center [1538, 29] width 27 height 27
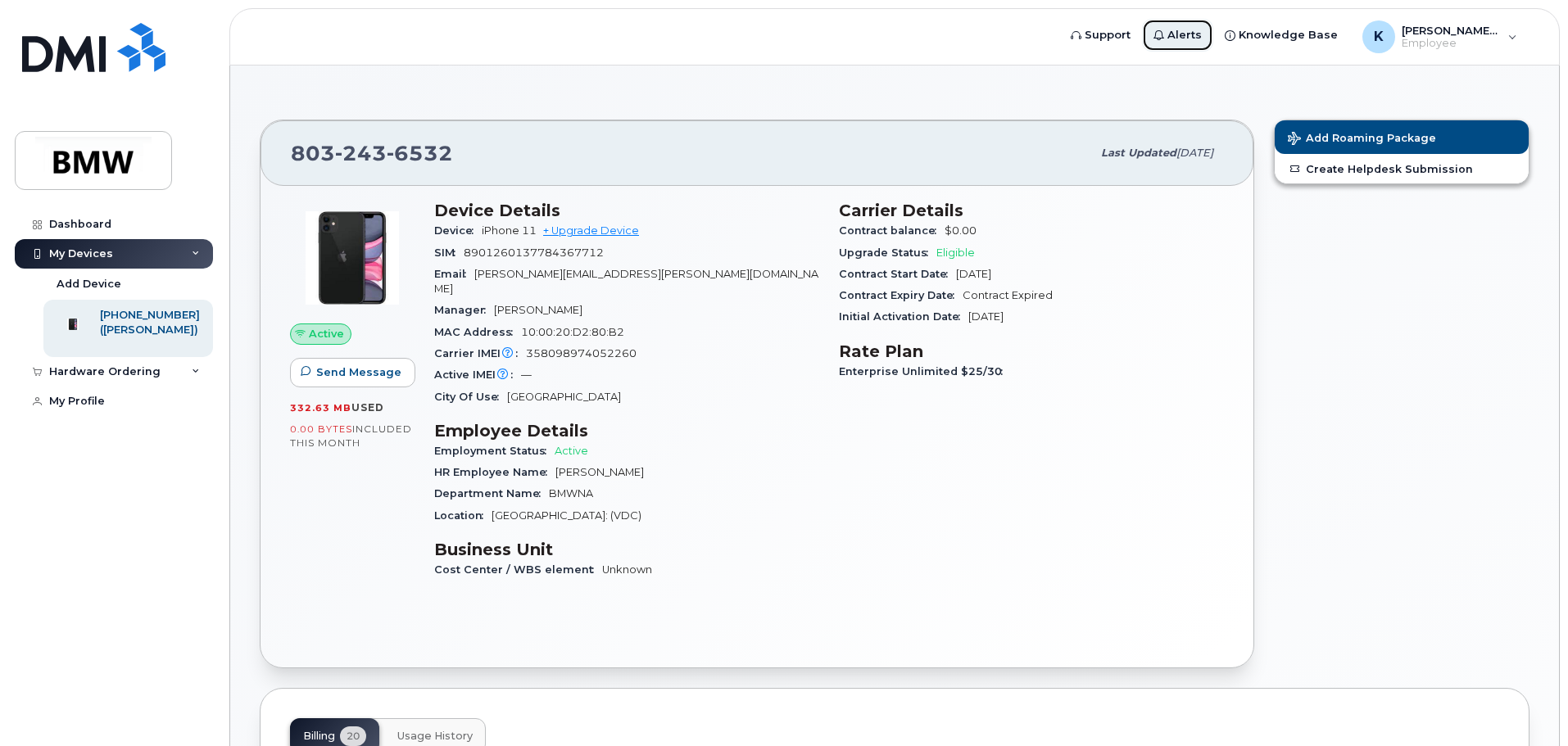
click at [1202, 37] on span "Alerts" at bounding box center [1185, 35] width 35 height 16
click at [147, 387] on div "Hardware Ordering" at bounding box center [114, 372] width 198 height 29
click at [104, 410] on div "New Order" at bounding box center [88, 402] width 62 height 15
